Goal: Transaction & Acquisition: Purchase product/service

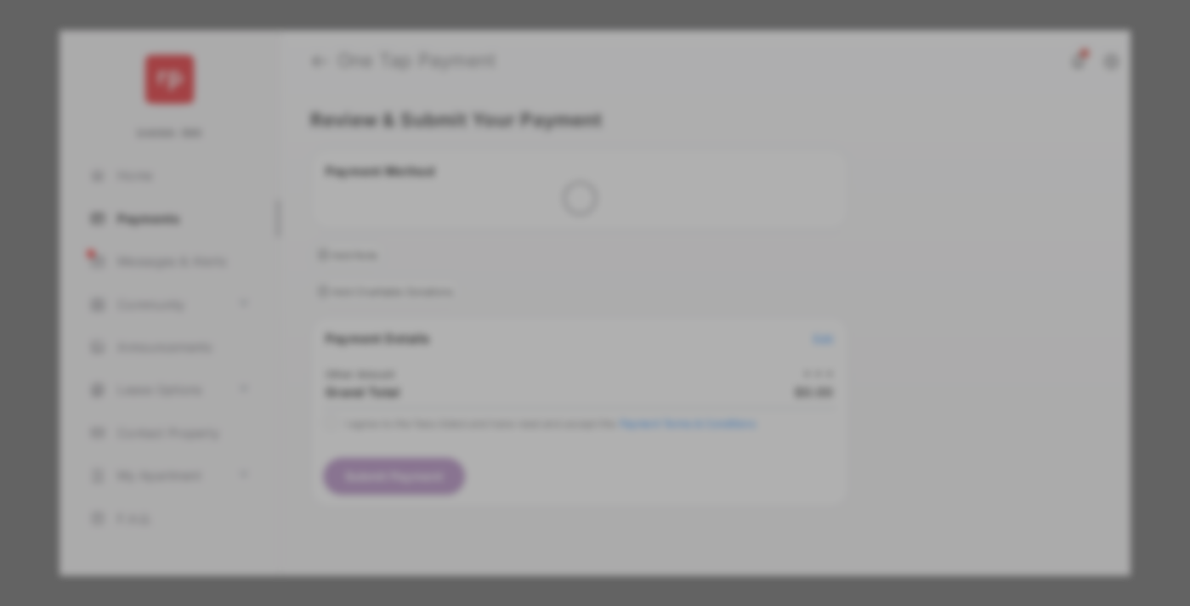
click at [564, 274] on div "Other Amount" at bounding box center [563, 287] width 275 height 29
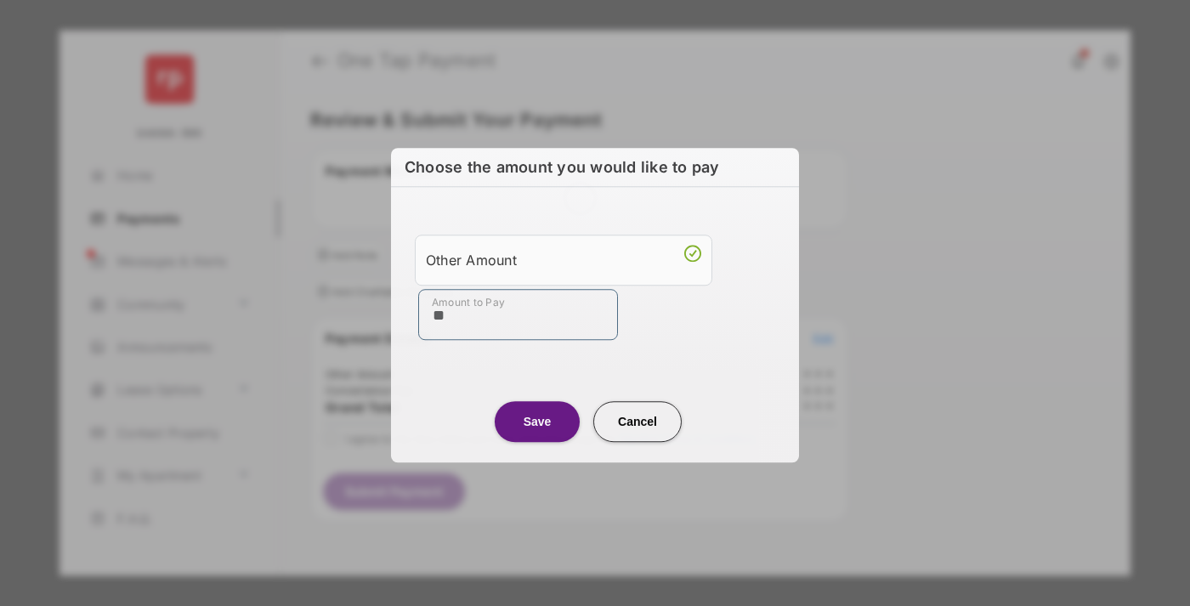
type input "**"
click at [537, 421] on button "Save" at bounding box center [537, 421] width 85 height 41
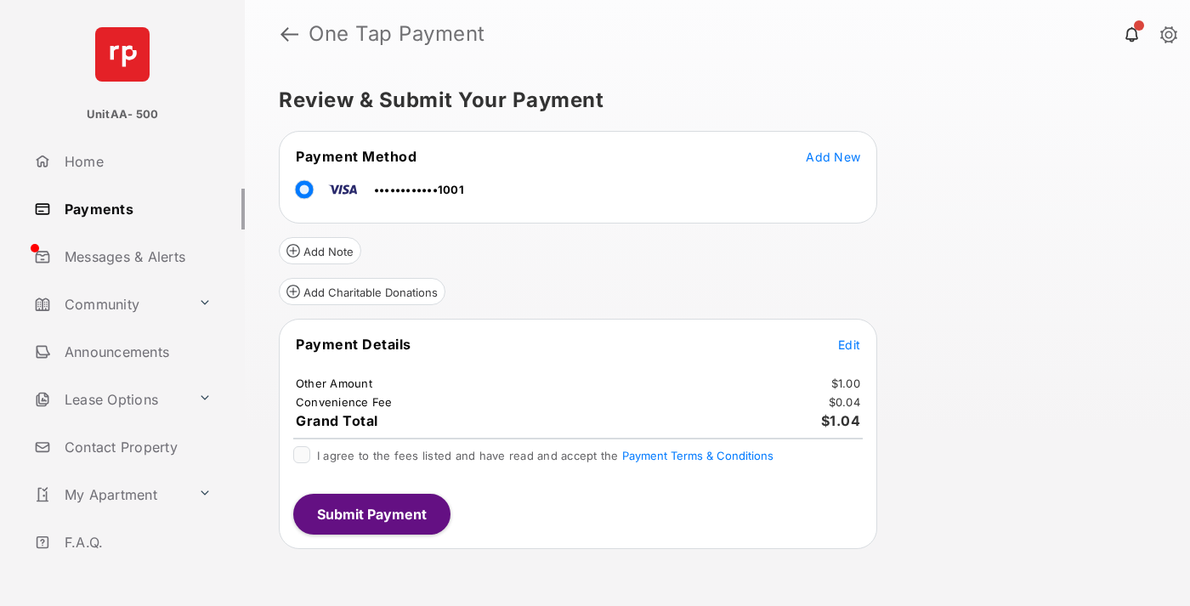
click at [849, 344] on span "Edit" at bounding box center [849, 344] width 22 height 14
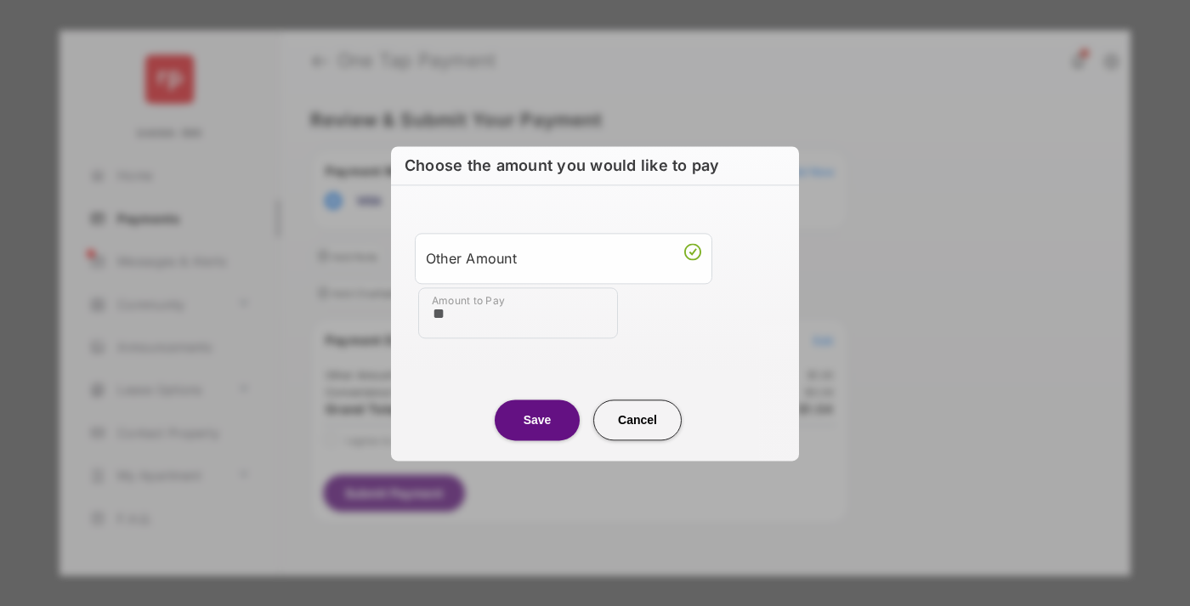
click at [537, 419] on button "Save" at bounding box center [537, 420] width 85 height 41
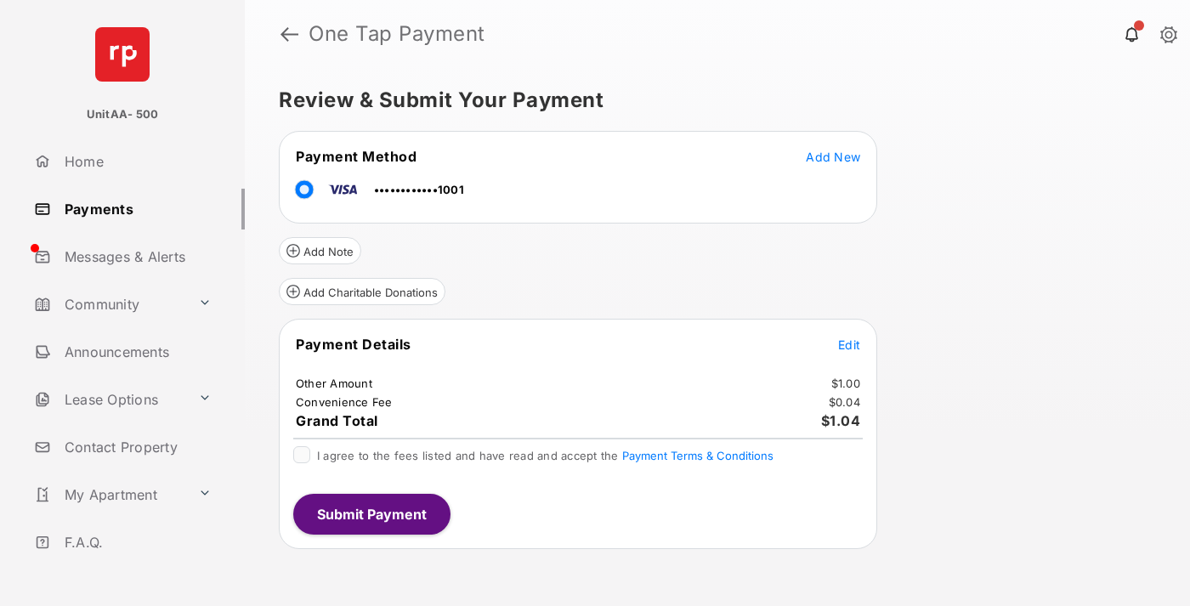
click at [371, 513] on button "Submit Payment" at bounding box center [371, 514] width 157 height 41
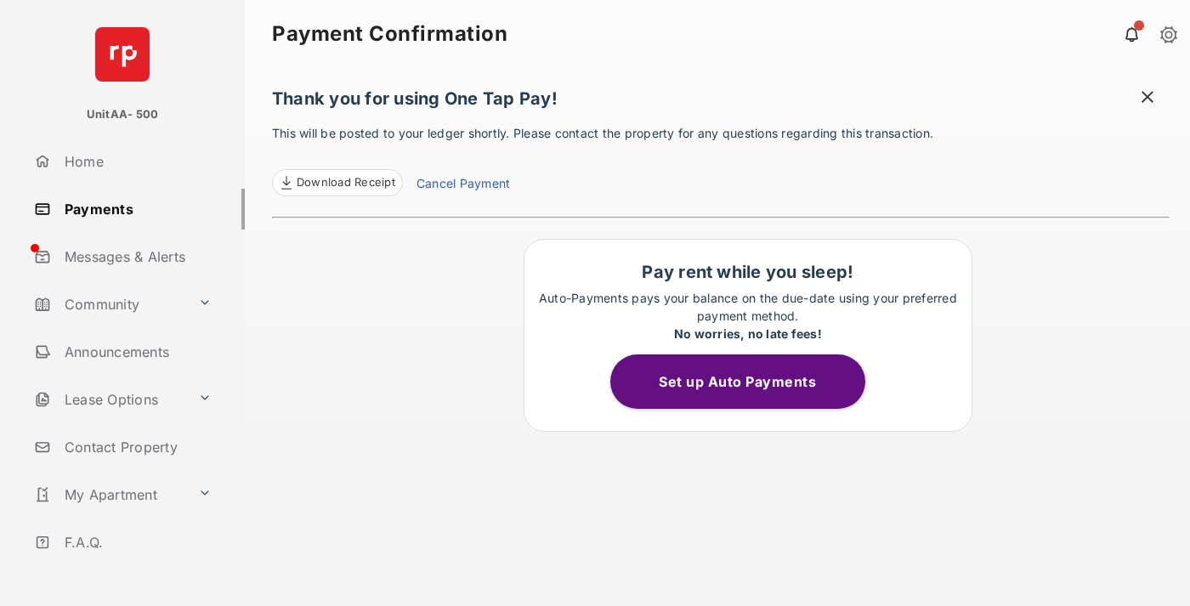
click at [133, 208] on link "Payments" at bounding box center [136, 209] width 218 height 41
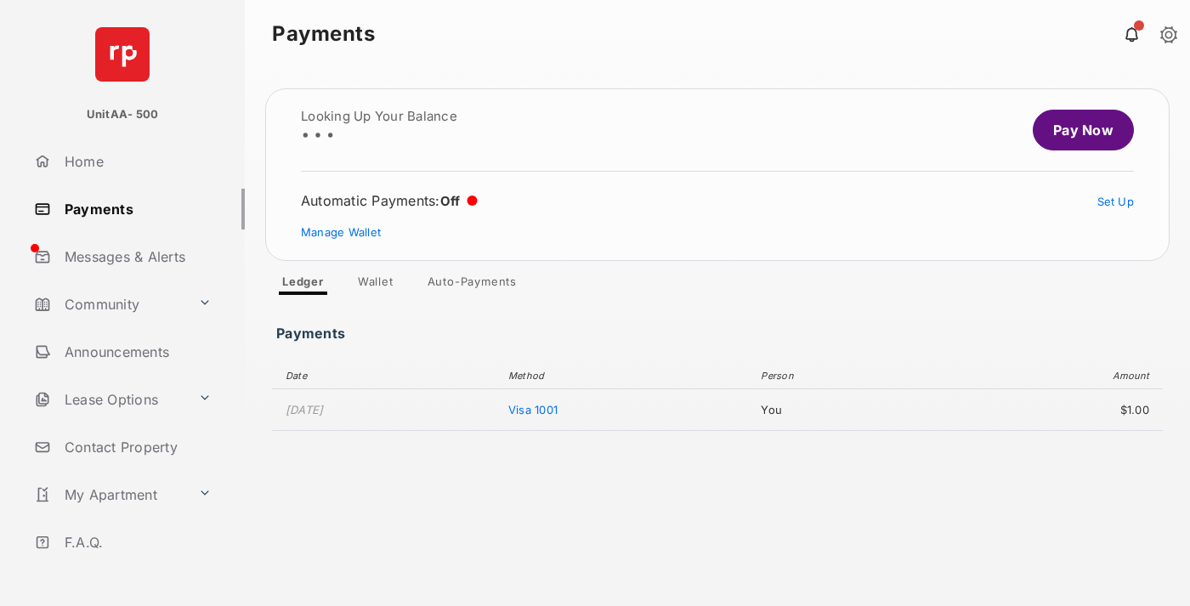
click at [1076, 130] on link "Pay Now" at bounding box center [1083, 130] width 101 height 41
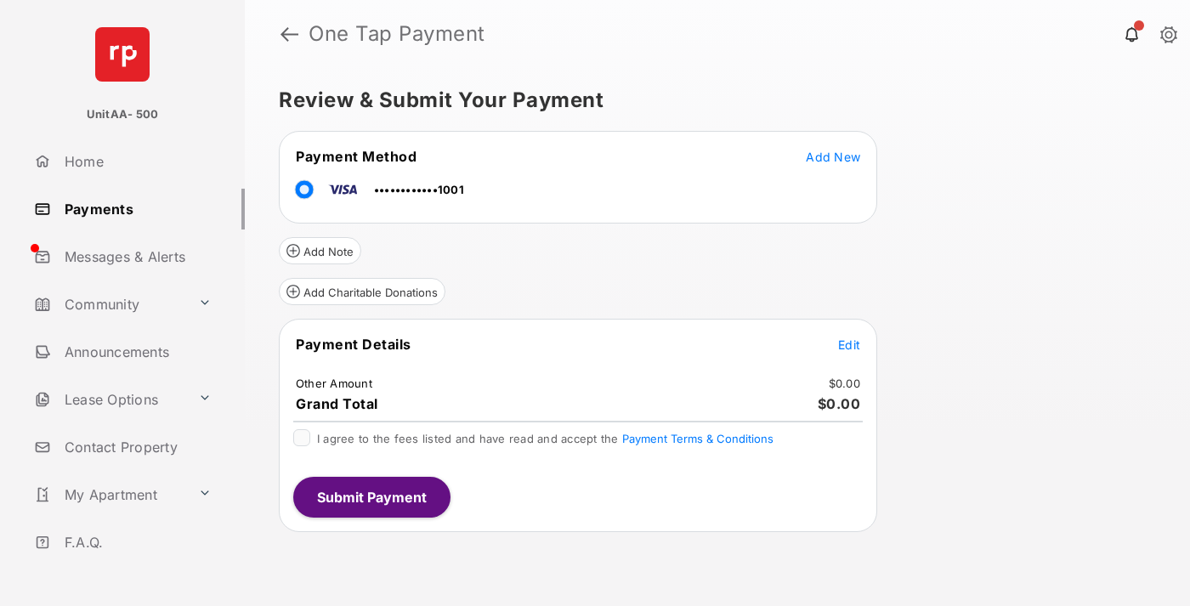
click at [849, 344] on span "Edit" at bounding box center [849, 344] width 22 height 14
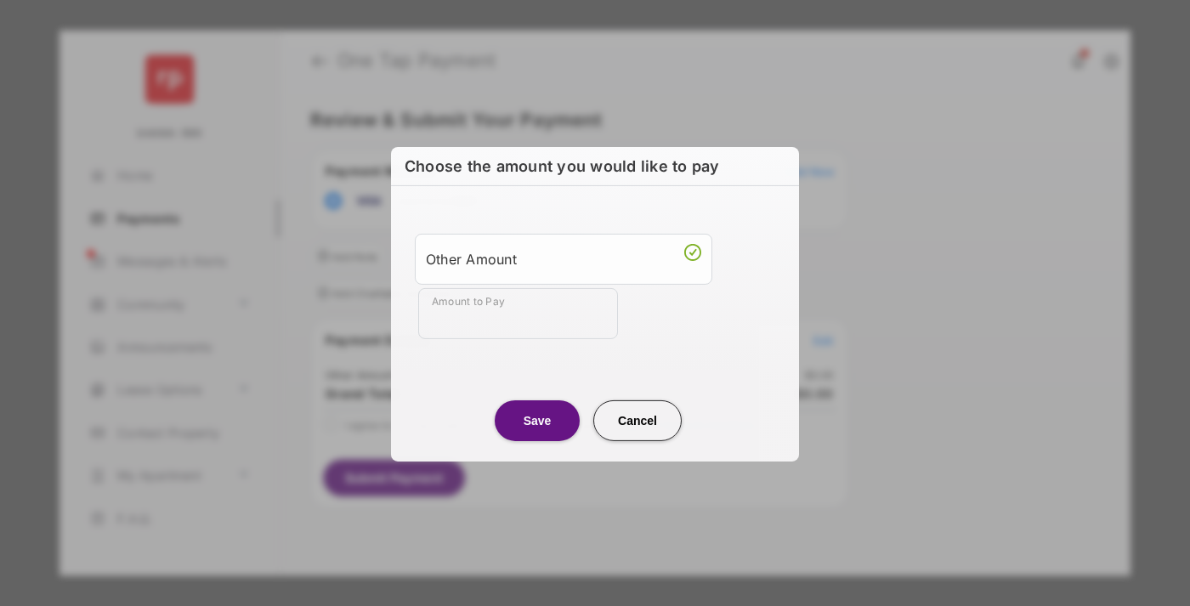
click at [564, 258] on div "Other Amount" at bounding box center [563, 258] width 275 height 29
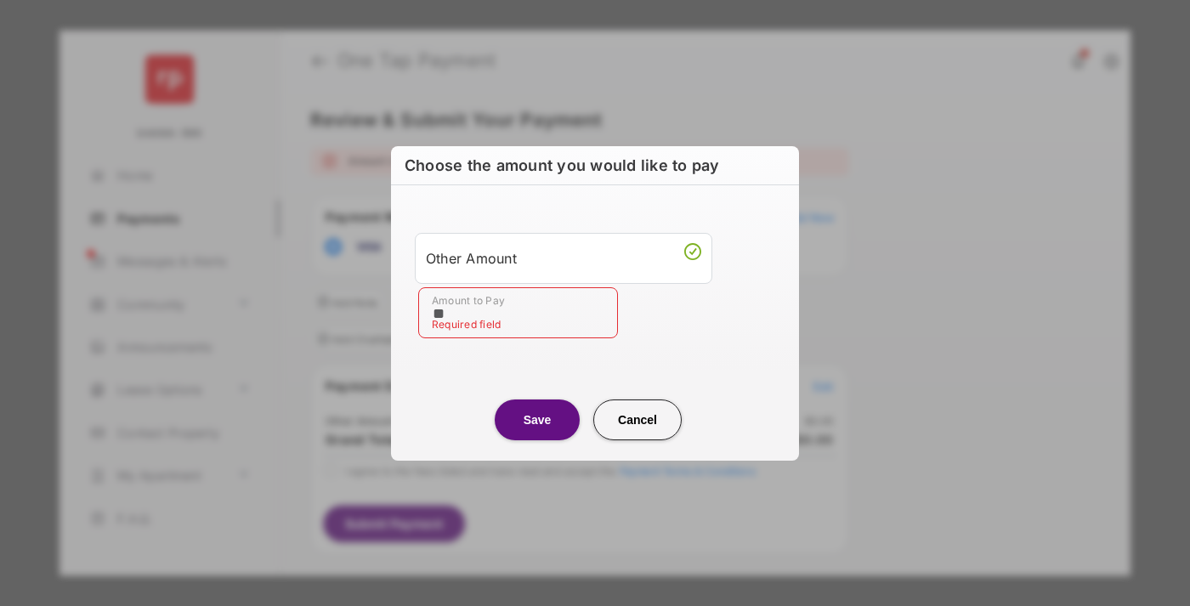
type input "**"
click at [537, 419] on button "Save" at bounding box center [537, 420] width 85 height 41
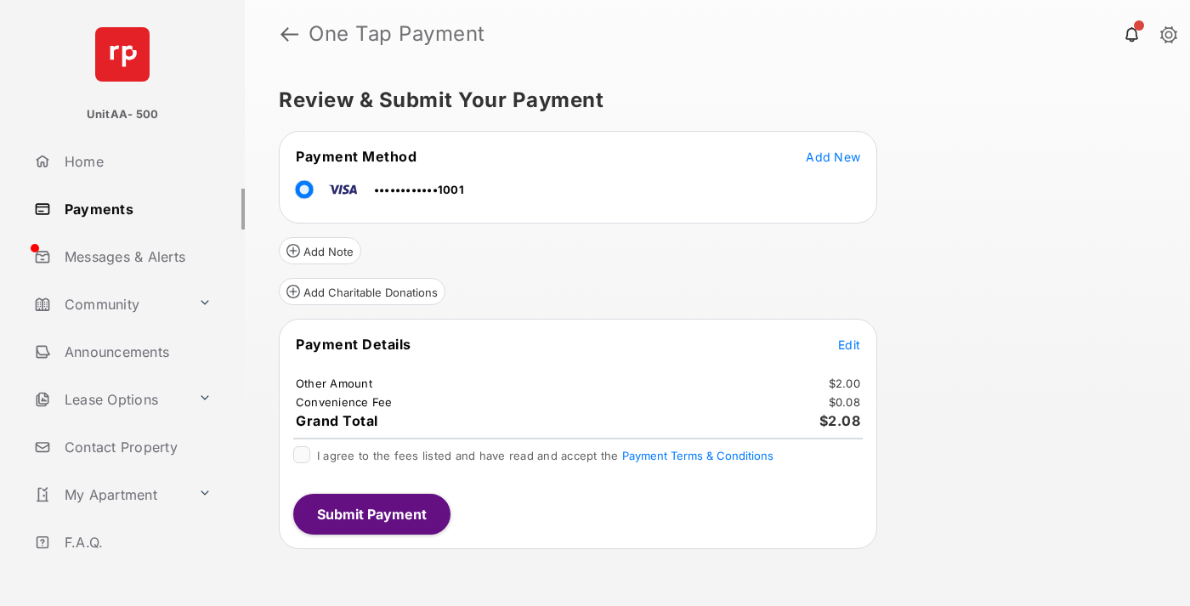
click at [371, 513] on button "Submit Payment" at bounding box center [371, 514] width 157 height 41
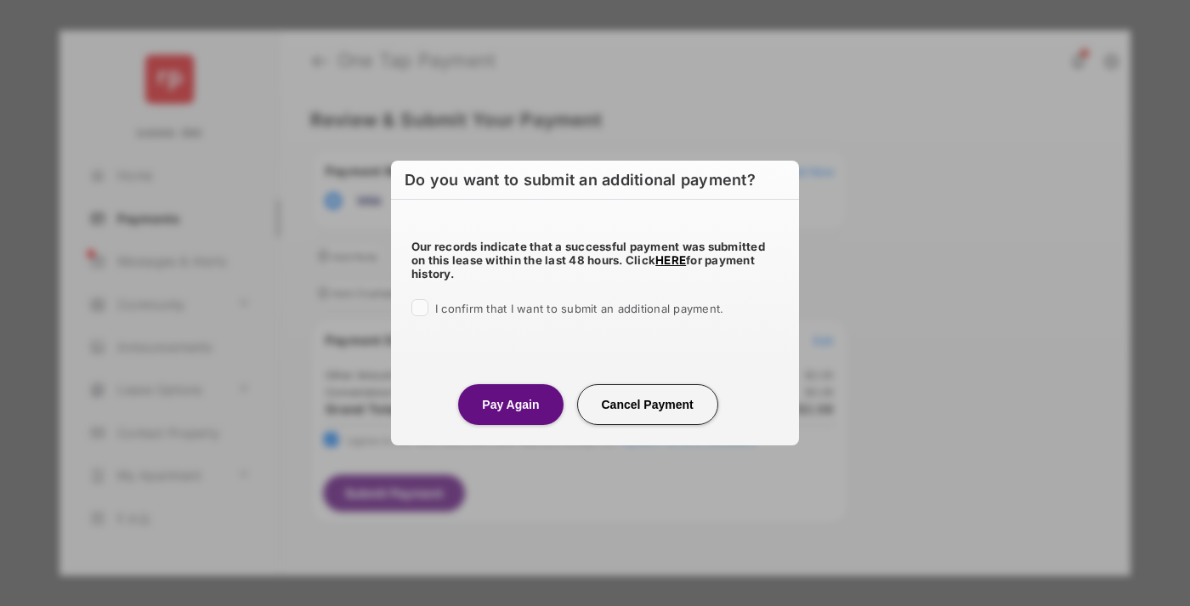
click at [510, 404] on button "Pay Again" at bounding box center [510, 404] width 105 height 41
